Goal: Task Accomplishment & Management: Use online tool/utility

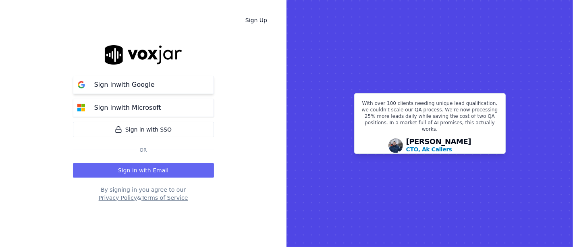
click at [125, 87] on p "Sign in with Google" at bounding box center [124, 85] width 60 height 10
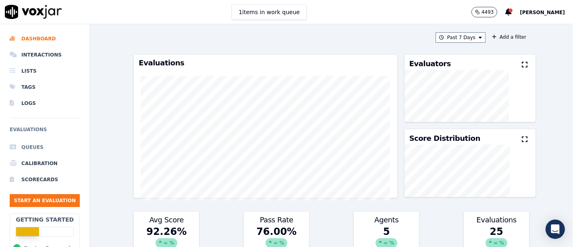
click at [26, 143] on li "Queues" at bounding box center [45, 147] width 70 height 16
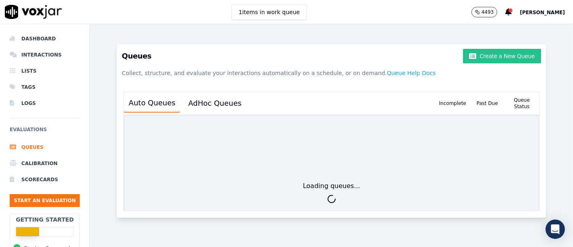
click at [489, 56] on button "Create a New Queue" at bounding box center [502, 56] width 78 height 15
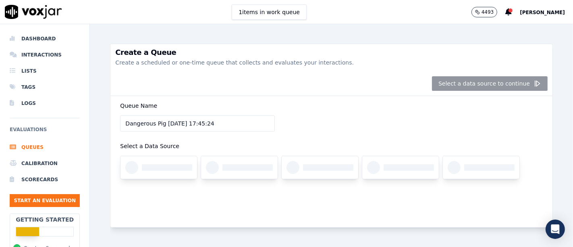
click at [368, 104] on div "Queue Name Dangerous Pig [DATE] 17:45:24 Select a Data Source" at bounding box center [331, 145] width 432 height 98
click at [386, 112] on div "Queue Name Dangerous Pig [DATE] 17:45:24 Select a Data Source" at bounding box center [331, 145] width 432 height 98
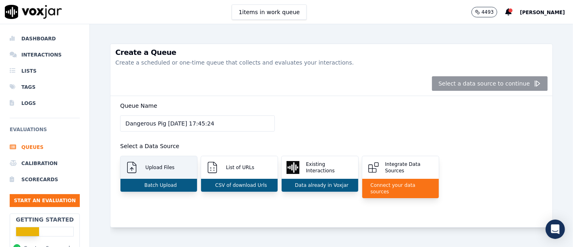
click at [172, 185] on p "Batch Upload" at bounding box center [158, 185] width 35 height 6
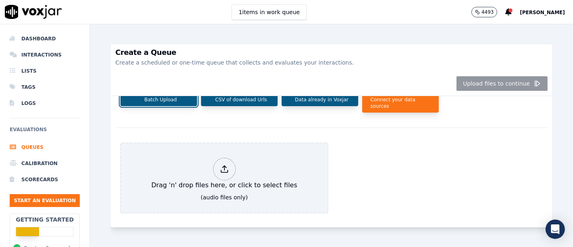
scroll to position [109, 0]
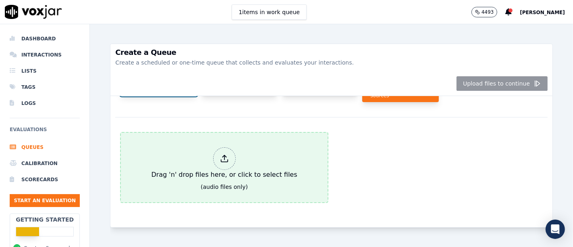
click at [223, 154] on icon at bounding box center [224, 158] width 9 height 9
click at [205, 144] on div "Drag 'n' drop files here, or click to select files" at bounding box center [224, 163] width 152 height 39
click at [230, 145] on div "Drag 'n' drop files here, or click to select files" at bounding box center [224, 163] width 152 height 39
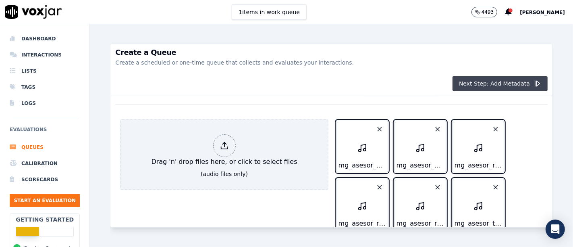
click at [485, 83] on button "Next Step: Add Metadata" at bounding box center [500, 83] width 95 height 15
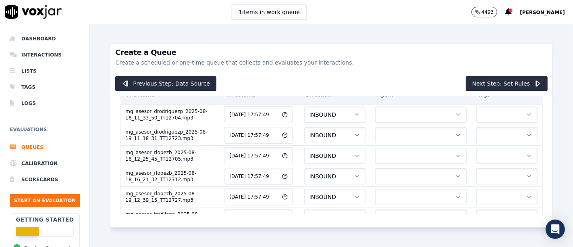
scroll to position [0, 0]
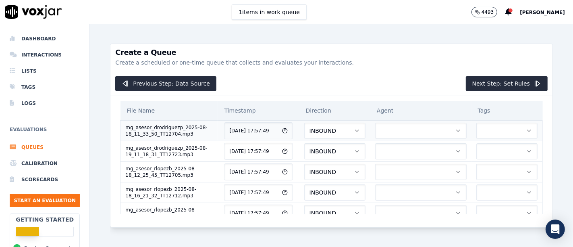
click at [375, 128] on button "button" at bounding box center [420, 131] width 91 height 16
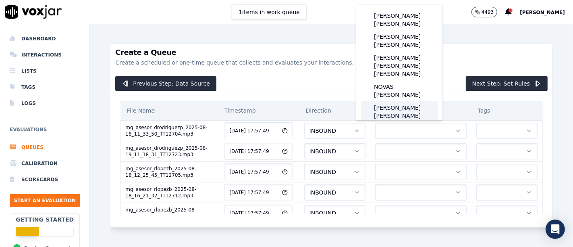
click at [414, 101] on div "[PERSON_NAME] [PERSON_NAME]" at bounding box center [399, 111] width 77 height 21
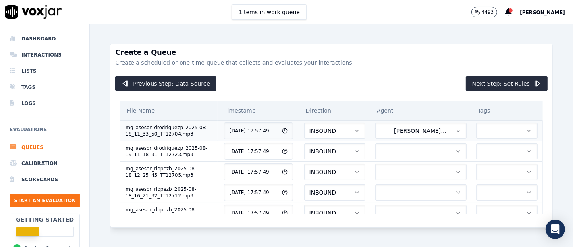
click at [455, 129] on icon "button" at bounding box center [458, 130] width 6 height 6
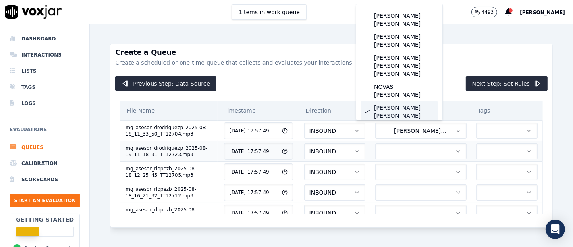
click at [411, 148] on button "button" at bounding box center [420, 151] width 91 height 16
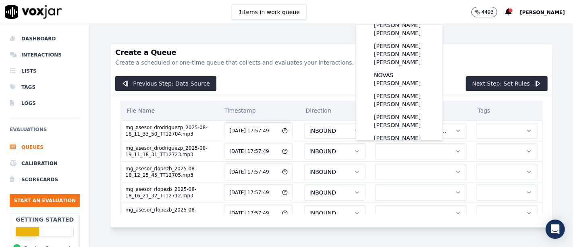
scroll to position [39, 0]
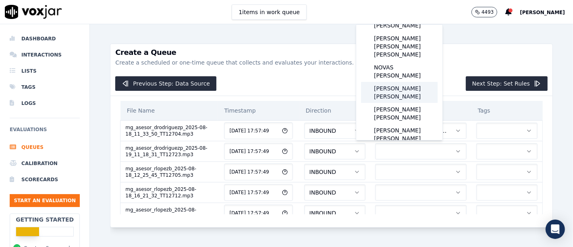
click at [416, 82] on div "[PERSON_NAME] [PERSON_NAME]" at bounding box center [399, 92] width 77 height 21
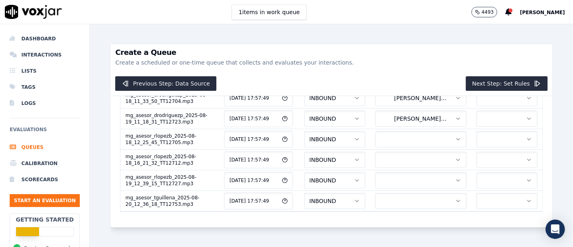
scroll to position [37, 0]
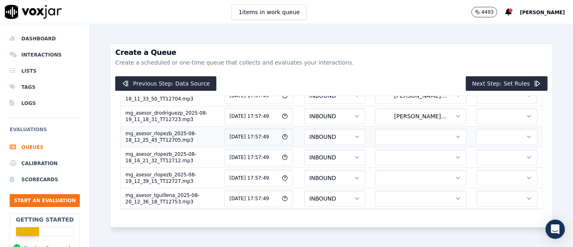
click at [409, 134] on button "button" at bounding box center [420, 137] width 91 height 16
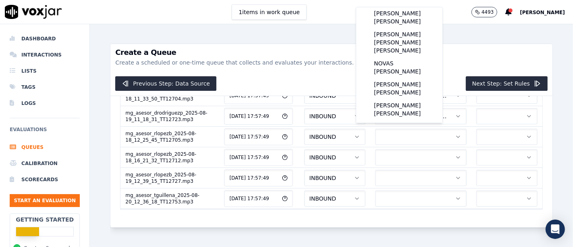
scroll to position [32, 0]
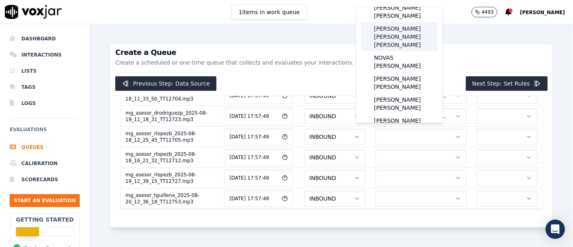
click at [413, 28] on div "[PERSON_NAME] [PERSON_NAME] [PERSON_NAME]" at bounding box center [399, 36] width 77 height 29
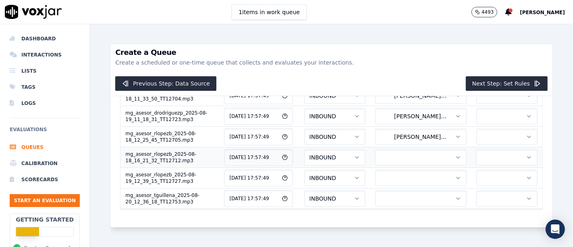
click at [455, 154] on icon "button" at bounding box center [458, 157] width 6 height 6
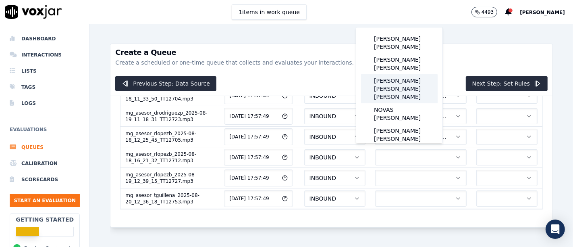
click at [401, 80] on div "[PERSON_NAME] [PERSON_NAME] [PERSON_NAME]" at bounding box center [399, 88] width 77 height 29
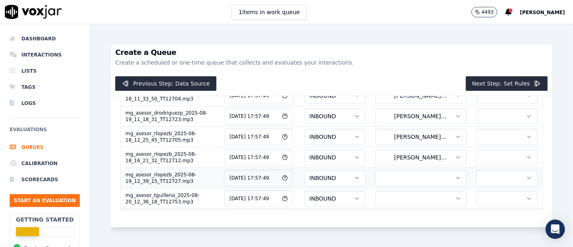
click at [455, 175] on icon "button" at bounding box center [458, 178] width 6 height 6
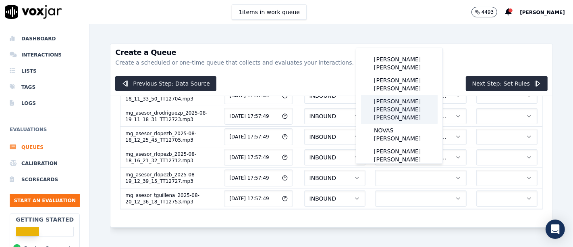
click at [417, 96] on div "[PERSON_NAME] [PERSON_NAME] [PERSON_NAME]" at bounding box center [399, 109] width 77 height 29
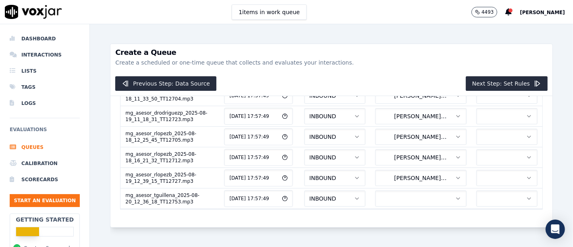
scroll to position [59, 0]
click at [398, 190] on button "button" at bounding box center [420, 198] width 91 height 16
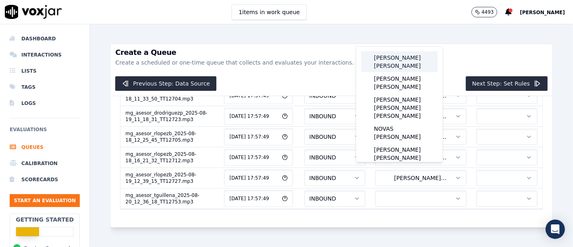
click at [390, 59] on div "[PERSON_NAME] [PERSON_NAME]" at bounding box center [399, 61] width 77 height 21
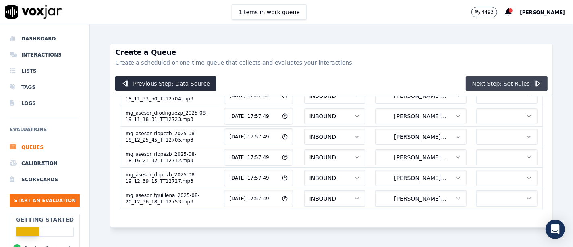
click at [479, 87] on button "Next Step: Set Rules" at bounding box center [507, 83] width 82 height 15
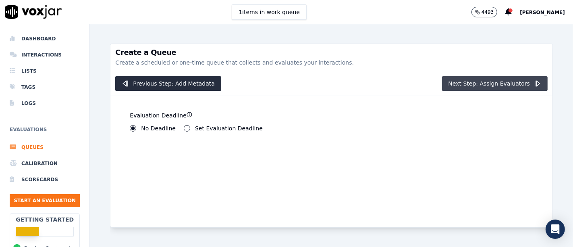
click at [459, 83] on button "Next Step: Assign Evaluators" at bounding box center [495, 83] width 106 height 15
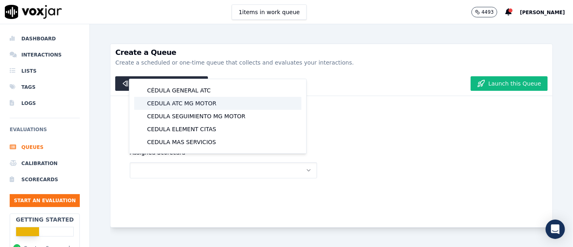
click at [197, 101] on div "CEDULA ATC MG MOTOR" at bounding box center [217, 103] width 167 height 13
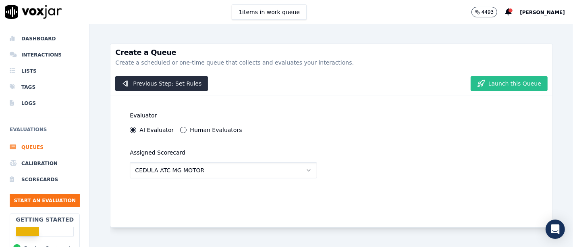
click at [507, 85] on button "Launch this Queue" at bounding box center [509, 83] width 77 height 15
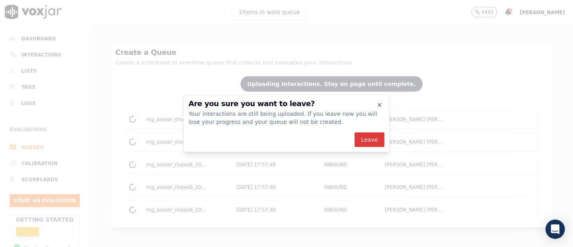
click at [369, 140] on button "Leave" at bounding box center [370, 139] width 30 height 15
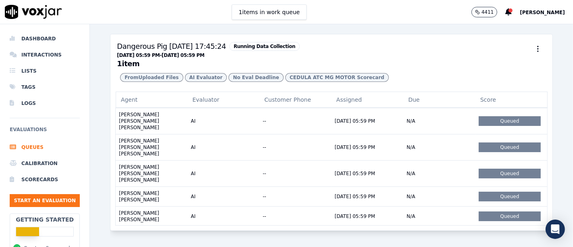
click at [466, 60] on h3 "Dangerous Pig [DATE] 17:45:24 Running Data Collection [DATE] 05:59 PM - [DATE] …" at bounding box center [331, 54] width 429 height 27
drag, startPoint x: 361, startPoint y: 61, endPoint x: 481, endPoint y: 85, distance: 122.5
click at [362, 61] on h3 "Dangerous Pig [DATE] 17:45:24 Running Data Collection [DATE] 05:59 PM - [DATE] …" at bounding box center [331, 54] width 429 height 27
click at [33, 148] on li "Queues" at bounding box center [45, 147] width 70 height 16
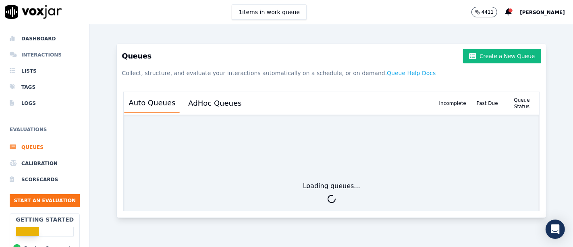
click at [38, 52] on li "Interactions" at bounding box center [45, 55] width 70 height 16
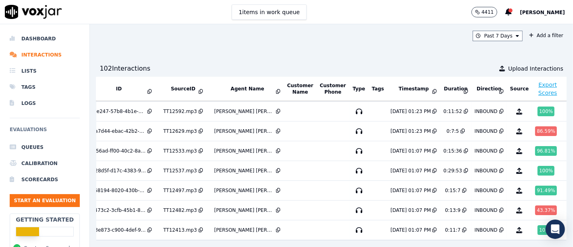
scroll to position [273, 27]
click at [371, 26] on div "Past 7 Days Add a filter 102 Interaction s Upload Interactions ID SourceID Agen…" at bounding box center [331, 135] width 483 height 222
